Goal: Task Accomplishment & Management: Use online tool/utility

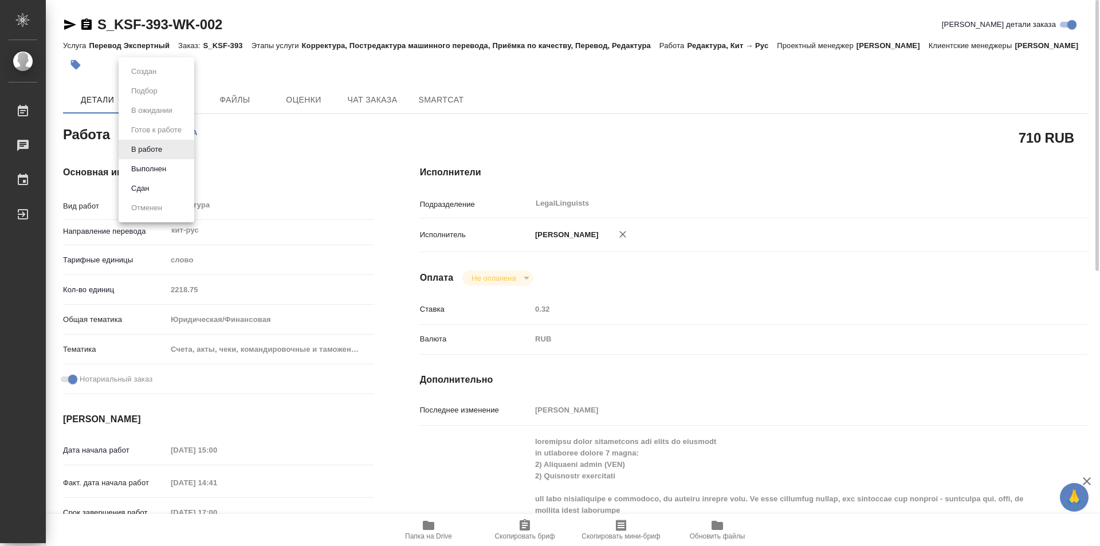
click at [167, 146] on body "🙏 .cls-1 fill:#fff; AWATERA Kozinets [PERSON_NAME] 0 Чаты График Выйти S_KSF-39…" at bounding box center [550, 273] width 1100 height 546
click at [138, 181] on li "Сдан" at bounding box center [157, 188] width 76 height 19
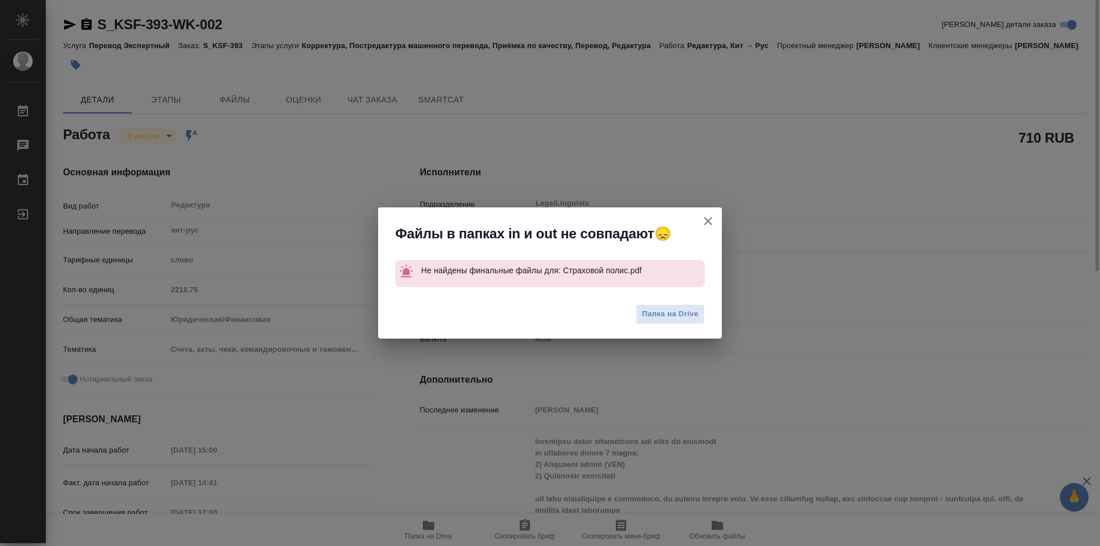
type textarea "x"
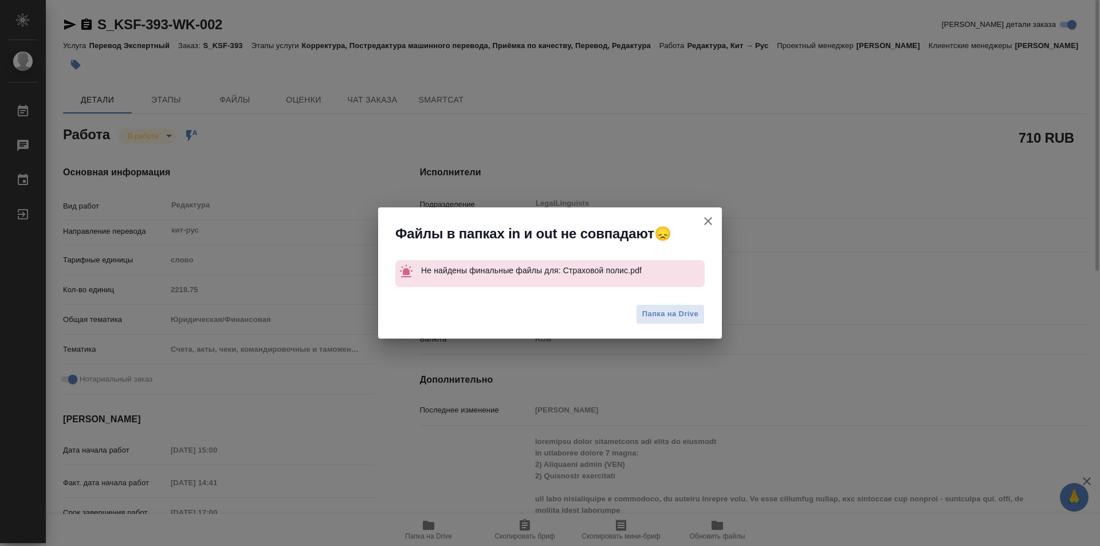
type textarea "x"
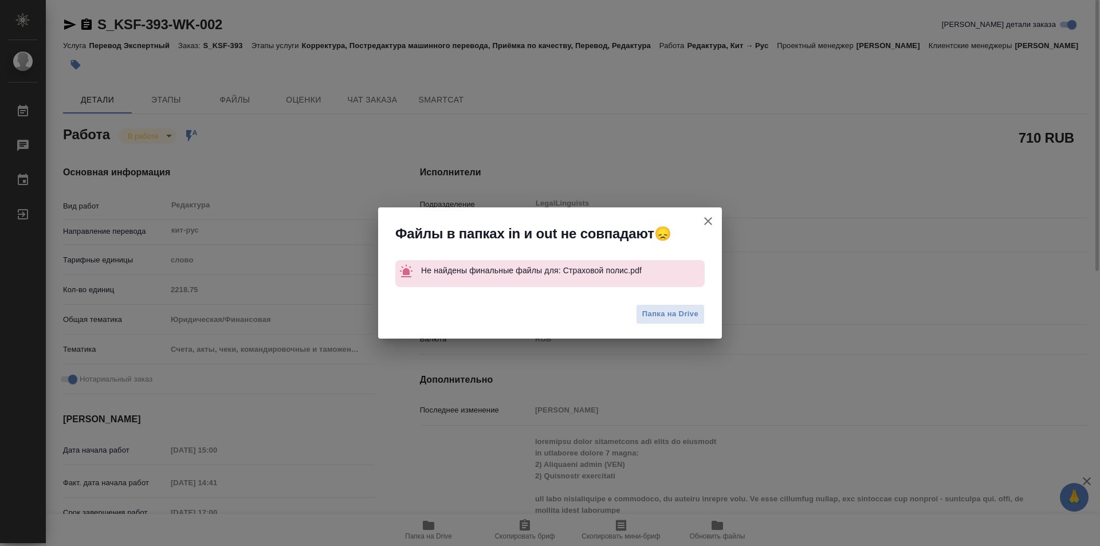
type textarea "x"
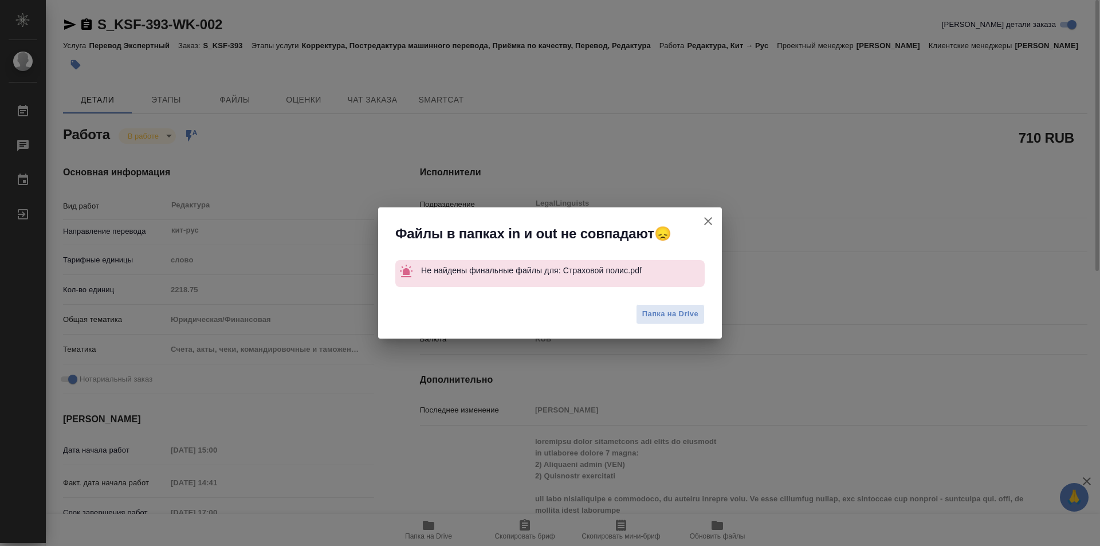
click at [711, 221] on icon "button" at bounding box center [708, 221] width 14 height 14
type textarea "x"
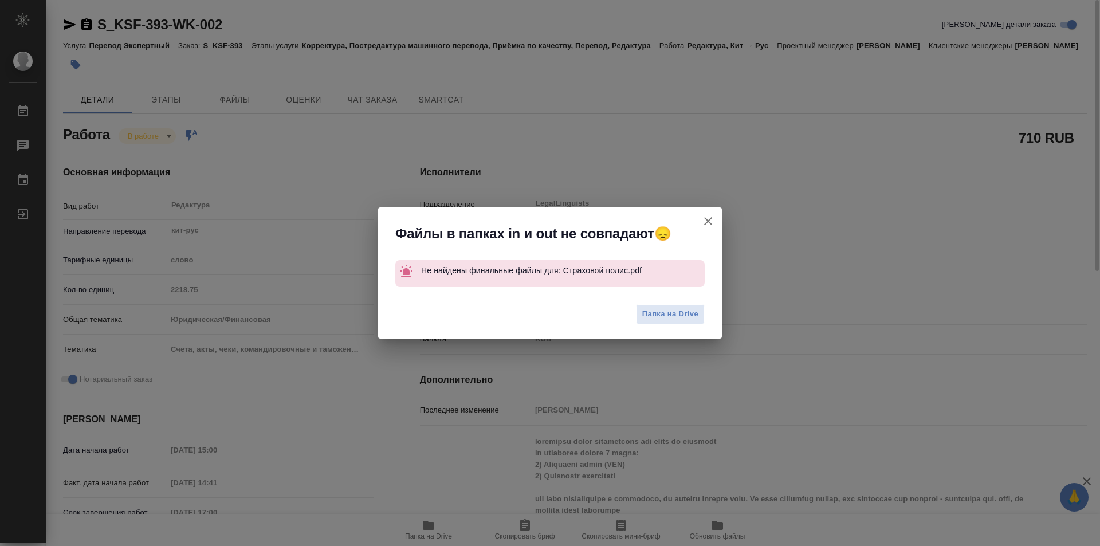
type textarea "x"
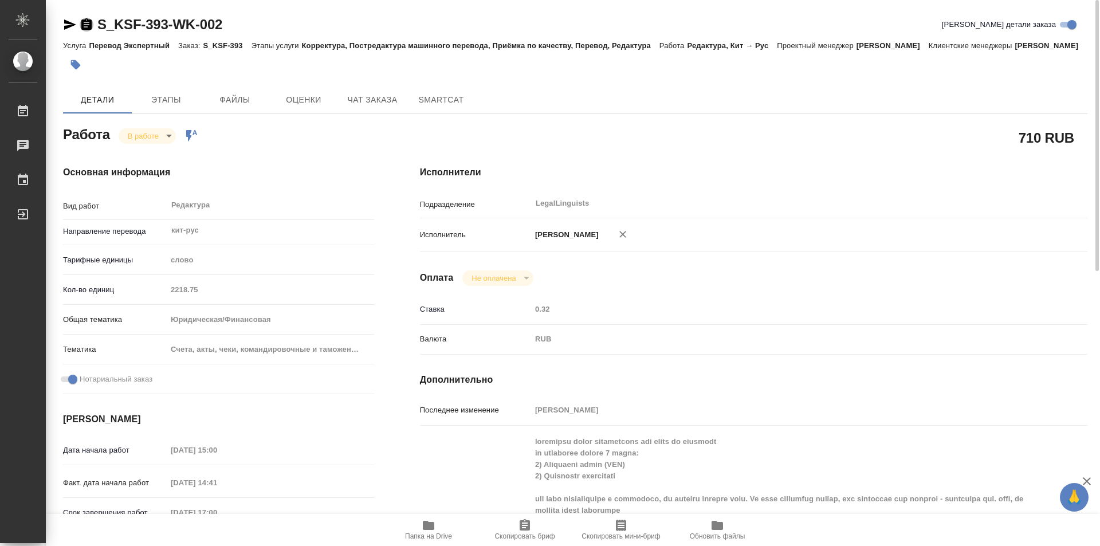
click at [85, 19] on icon "button" at bounding box center [86, 23] width 10 height 11
click at [166, 300] on div "Кол-во единиц 2218.75" at bounding box center [218, 290] width 311 height 20
